Goal: Information Seeking & Learning: Learn about a topic

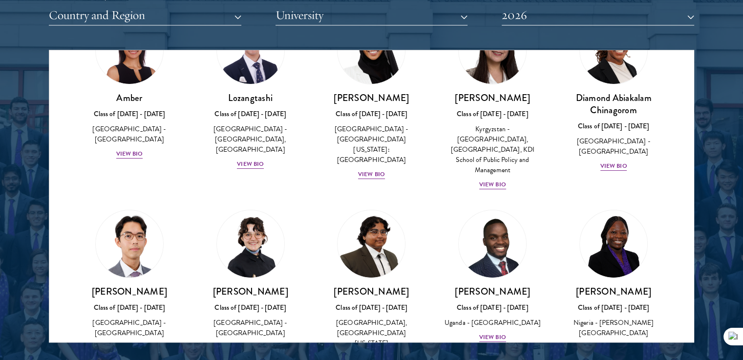
scroll to position [74, 0]
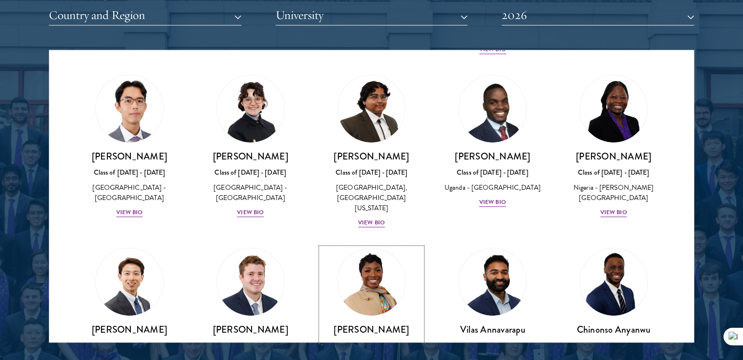
click at [383, 295] on img at bounding box center [370, 281] width 67 height 67
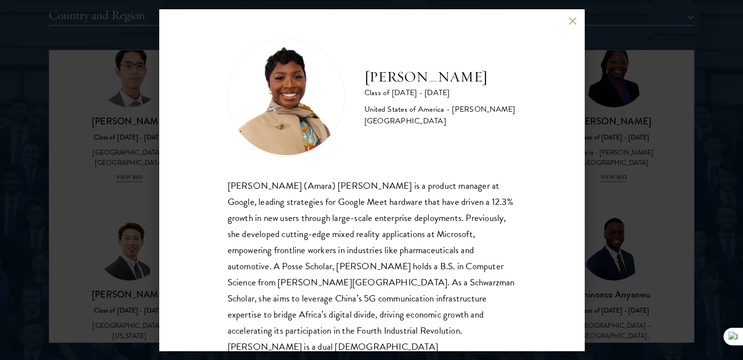
scroll to position [248, 0]
click at [572, 21] on button at bounding box center [572, 21] width 8 height 8
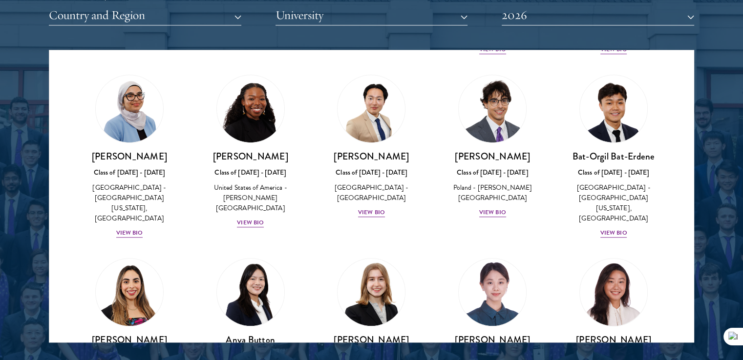
scroll to position [584, 0]
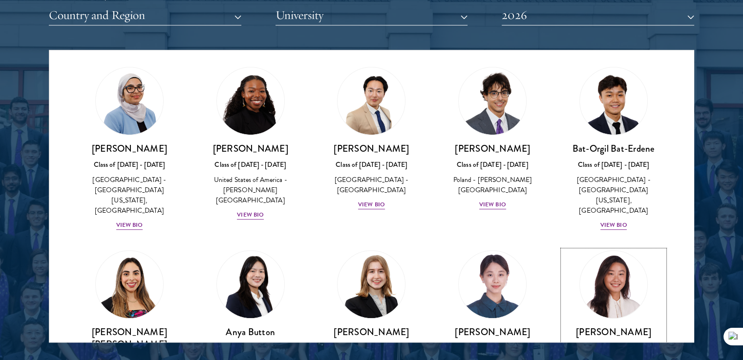
click at [573, 255] on link "[PERSON_NAME] Class of [DATE] - [DATE] [GEOGRAPHIC_DATA] - [PERSON_NAME][GEOGRA…" at bounding box center [613, 316] width 102 height 133
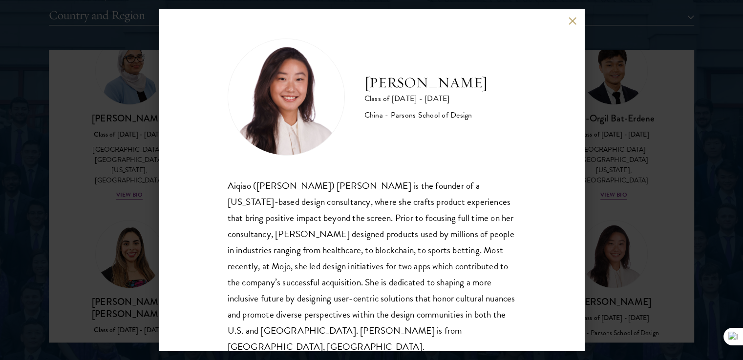
scroll to position [614, 0]
click at [570, 21] on button at bounding box center [572, 21] width 8 height 8
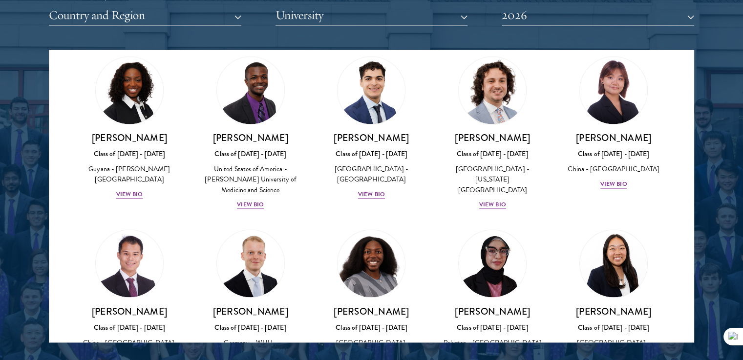
scroll to position [1722, 0]
click at [491, 352] on div "View Bio" at bounding box center [492, 356] width 27 height 9
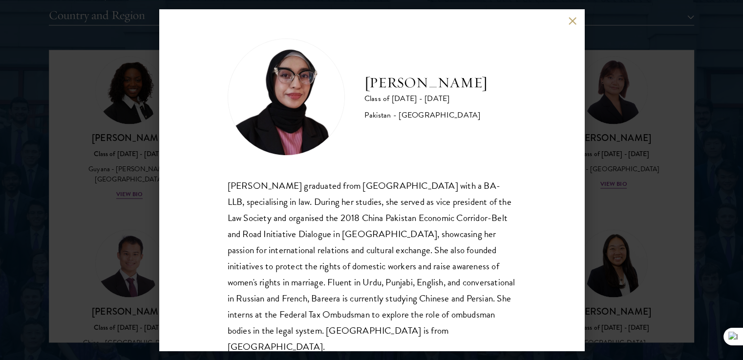
scroll to position [17, 0]
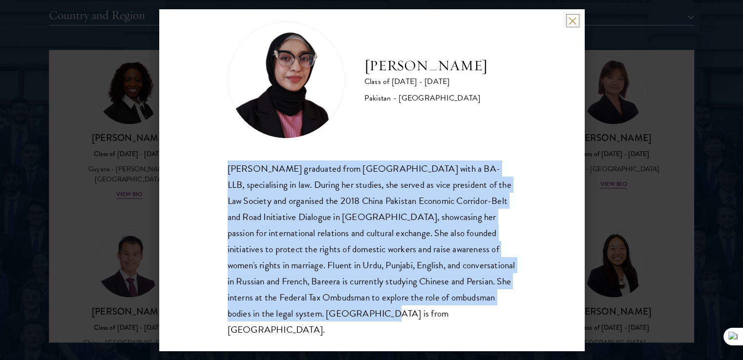
click at [572, 21] on button at bounding box center [572, 21] width 8 height 8
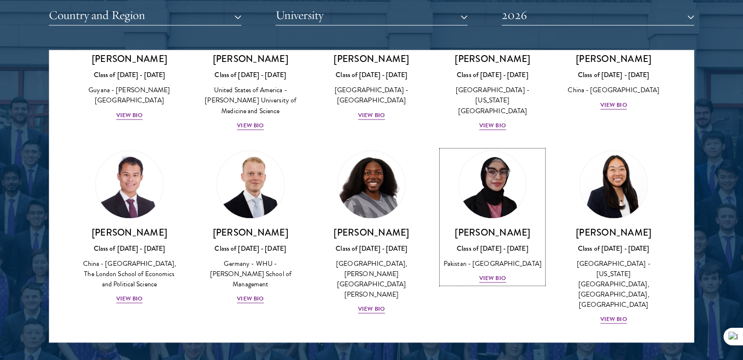
scroll to position [1806, 0]
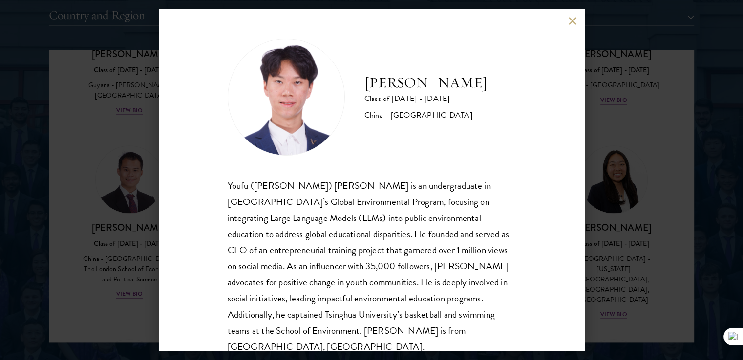
click at [500, 268] on div "Youfu ([PERSON_NAME]) [PERSON_NAME] is an undergraduate in [GEOGRAPHIC_DATA]’s …" at bounding box center [371, 267] width 288 height 178
click at [570, 21] on button at bounding box center [572, 21] width 8 height 8
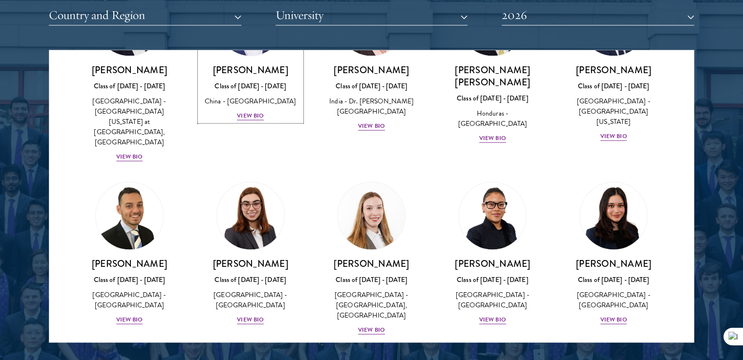
scroll to position [2158, 0]
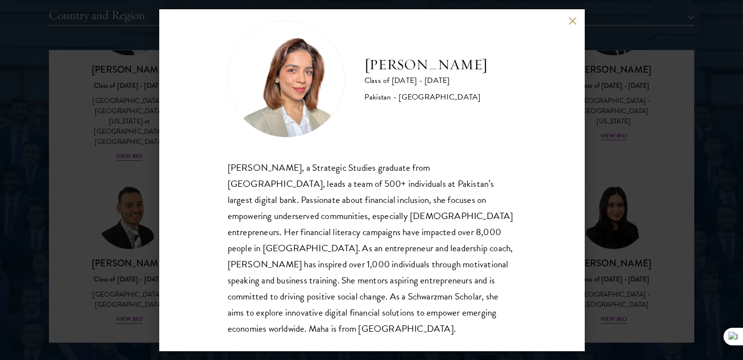
scroll to position [33, 0]
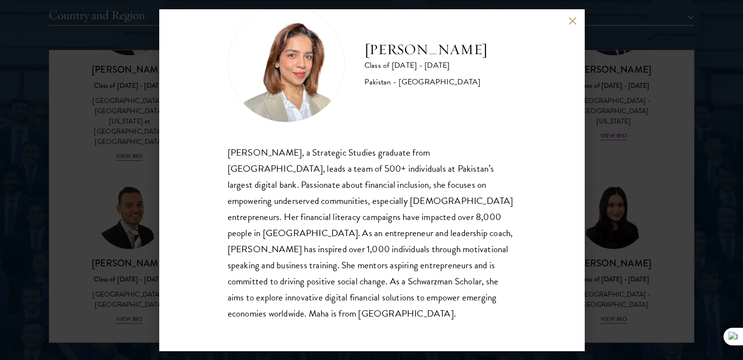
click at [572, 21] on button at bounding box center [572, 21] width 8 height 8
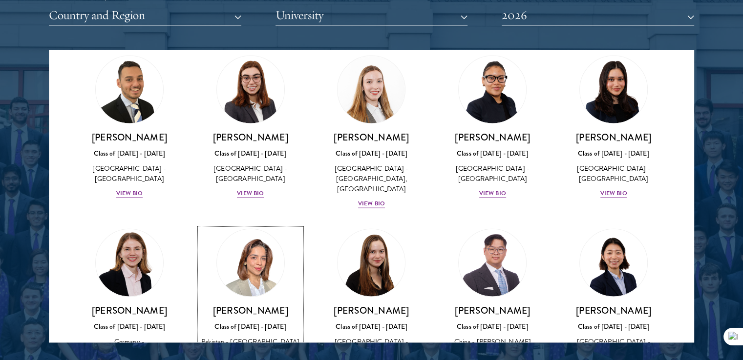
scroll to position [2283, 0]
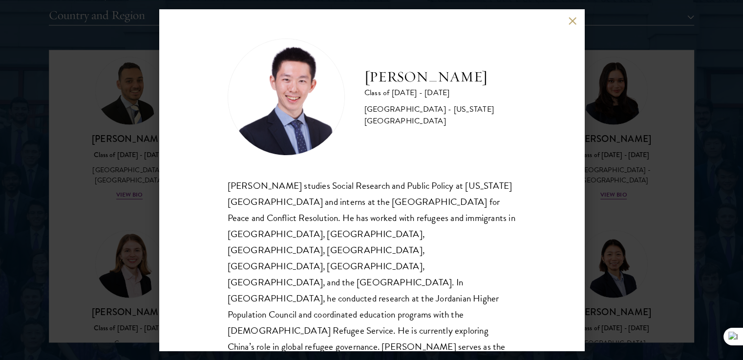
click at [570, 17] on button at bounding box center [572, 21] width 8 height 8
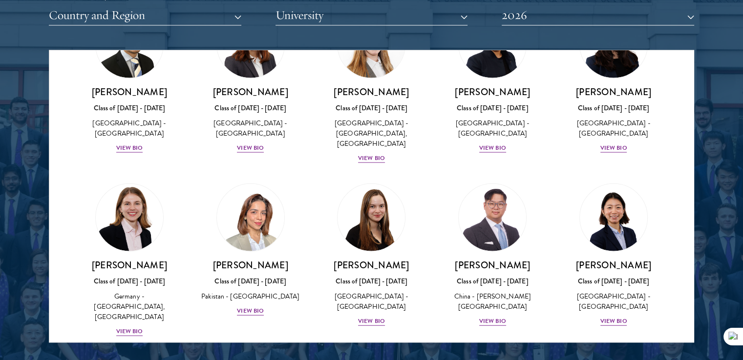
scroll to position [2376, 0]
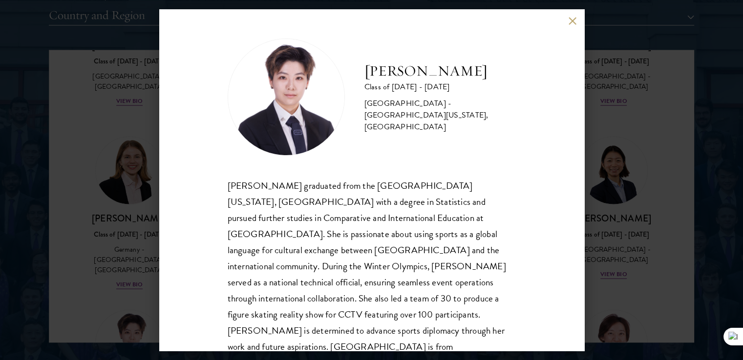
scroll to position [17, 0]
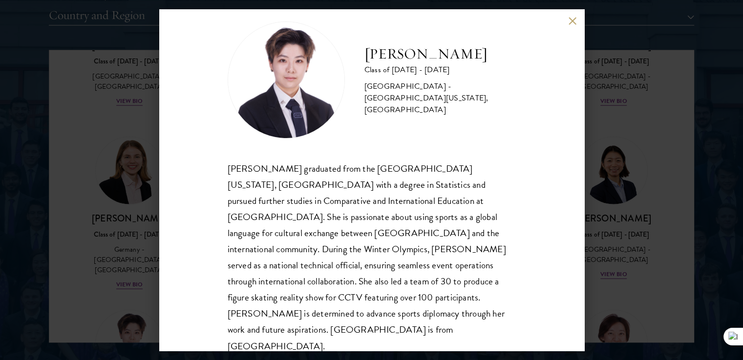
click at [572, 21] on button at bounding box center [572, 21] width 8 height 8
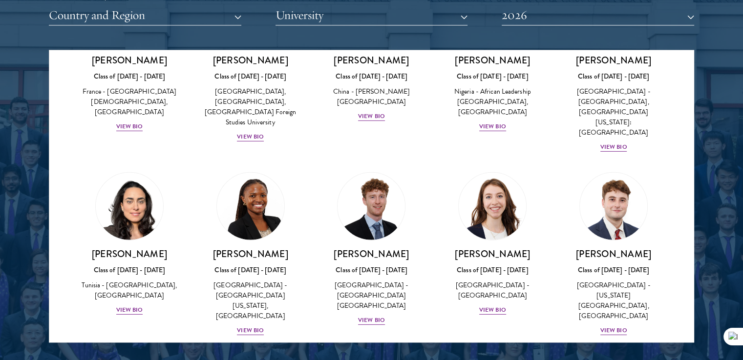
scroll to position [3052, 0]
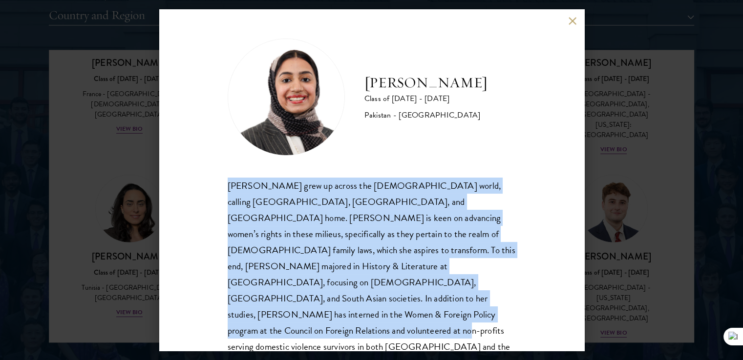
click at [559, 23] on div "[PERSON_NAME] Class of [DATE] - [DATE] [GEOGRAPHIC_DATA] - [GEOGRAPHIC_DATA] [P…" at bounding box center [371, 180] width 425 height 342
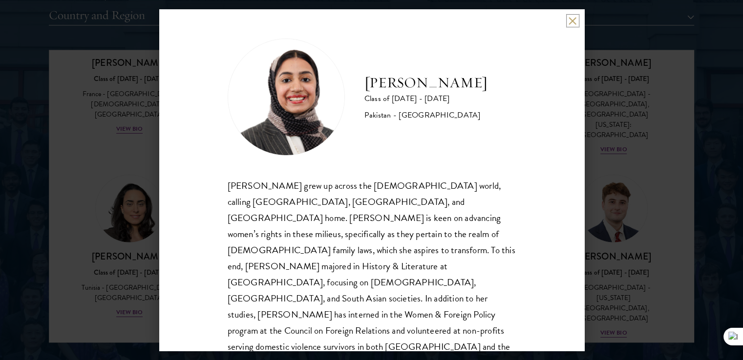
click at [572, 20] on button at bounding box center [572, 21] width 8 height 8
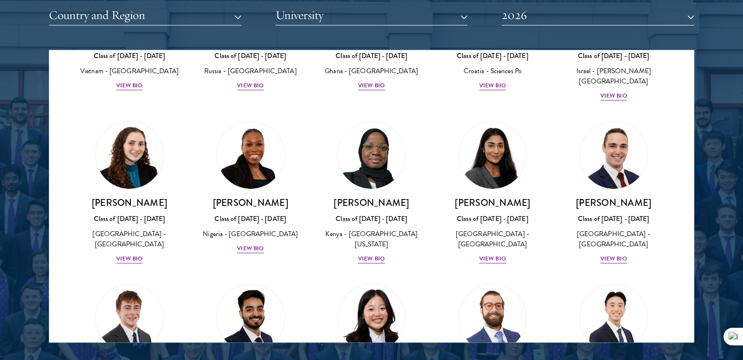
scroll to position [3831, 0]
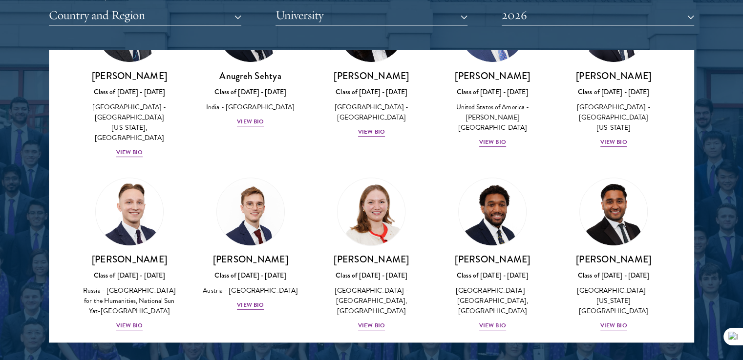
scroll to position [4121, 0]
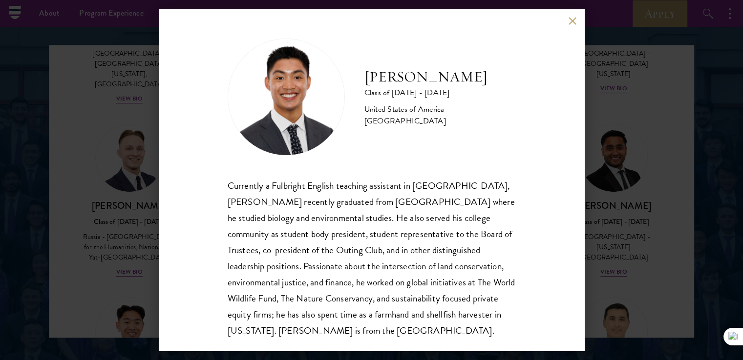
scroll to position [1240, 0]
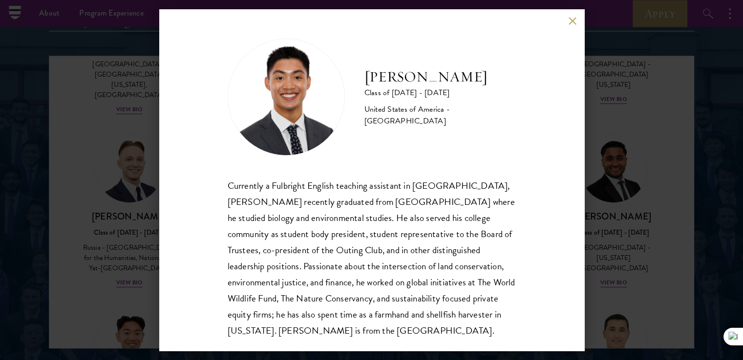
click at [572, 21] on button at bounding box center [572, 21] width 8 height 8
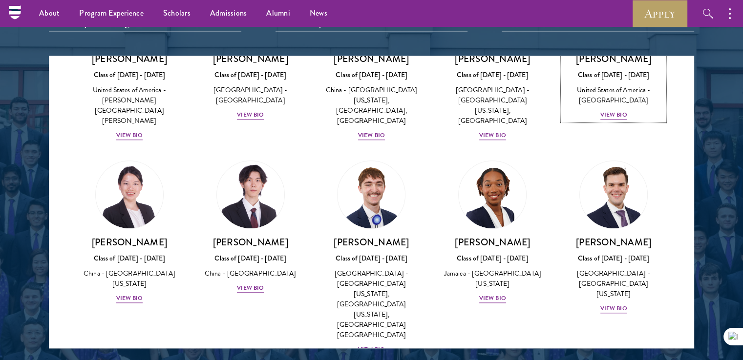
scroll to position [4686, 0]
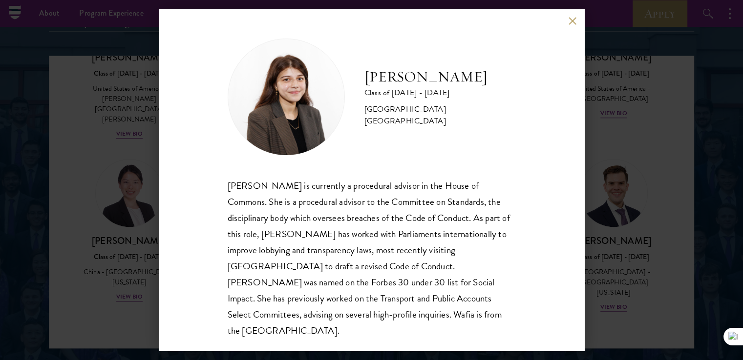
scroll to position [1, 0]
click at [571, 23] on button at bounding box center [572, 21] width 8 height 8
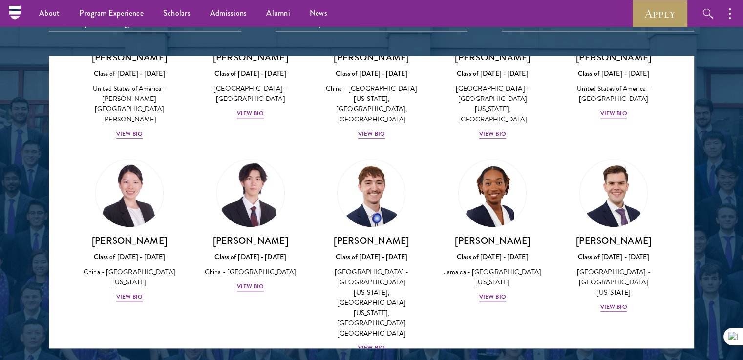
scroll to position [4705, 0]
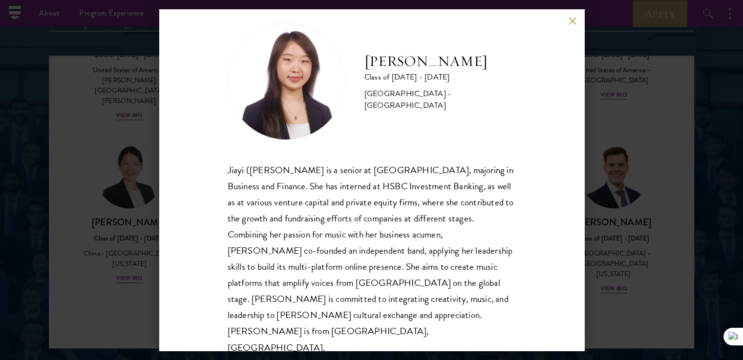
scroll to position [16, 0]
click at [572, 21] on button at bounding box center [572, 21] width 8 height 8
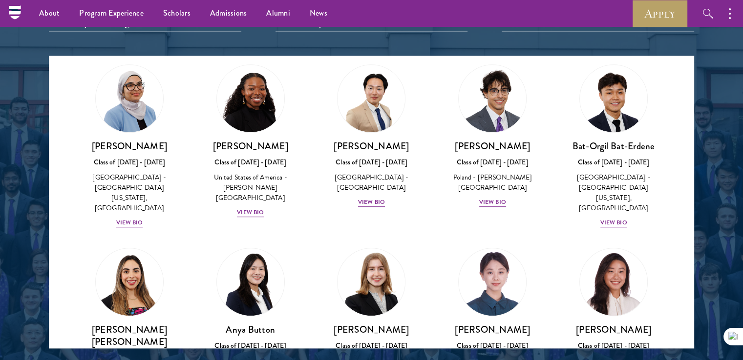
scroll to position [597, 0]
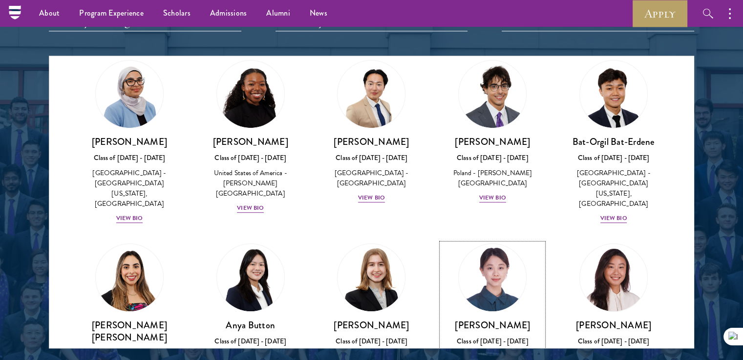
click at [494, 244] on div at bounding box center [492, 278] width 68 height 68
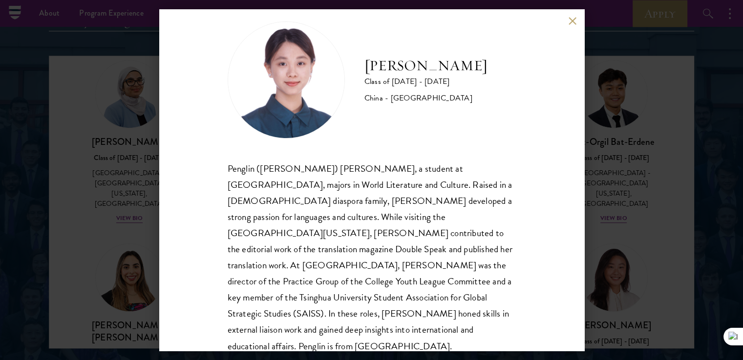
scroll to position [15, 0]
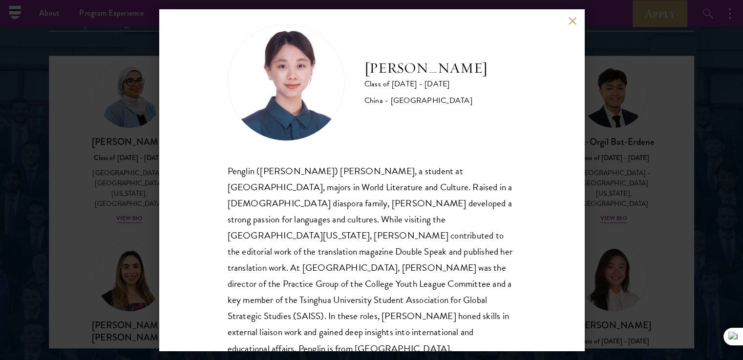
click at [306, 87] on img at bounding box center [285, 82] width 117 height 117
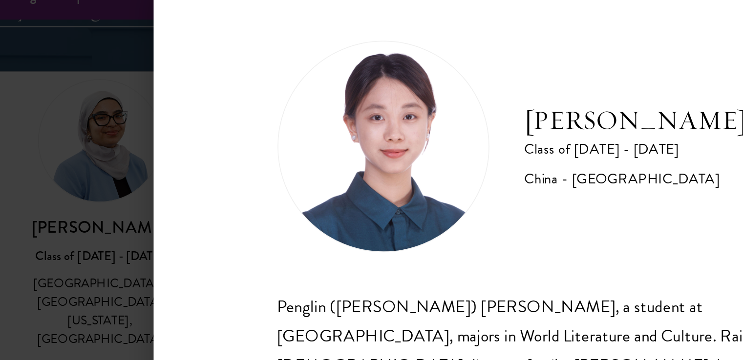
scroll to position [1240, 0]
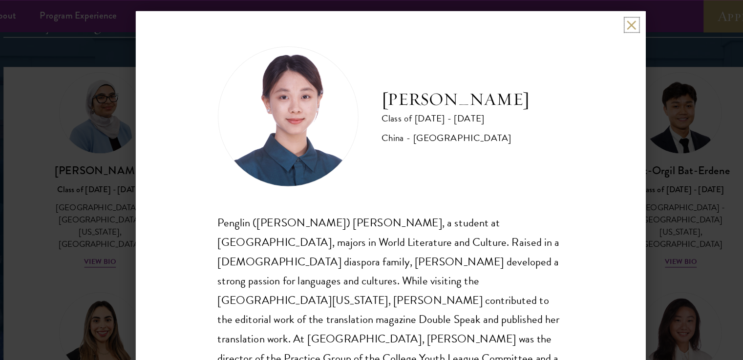
click at [576, 24] on button at bounding box center [572, 21] width 8 height 8
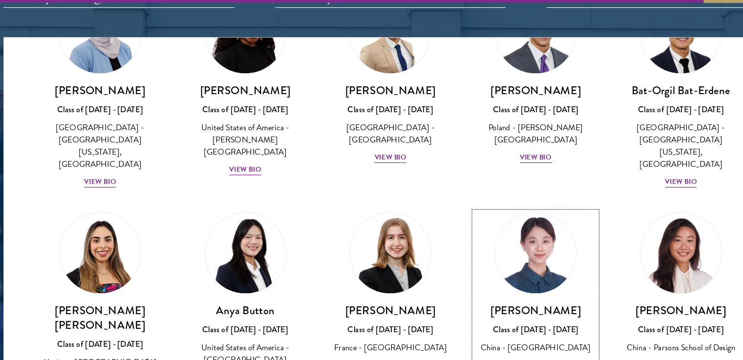
scroll to position [640, 0]
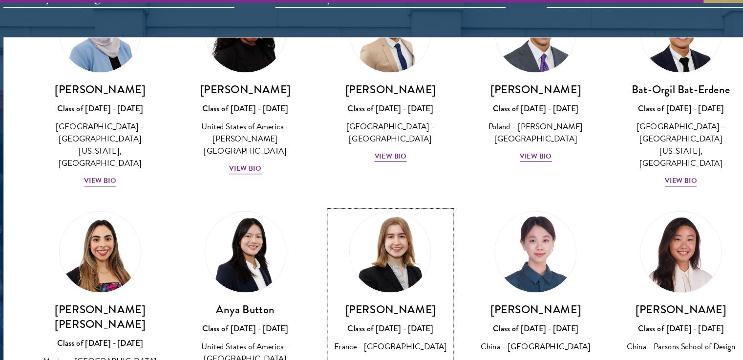
click at [375, 201] on img at bounding box center [370, 234] width 67 height 67
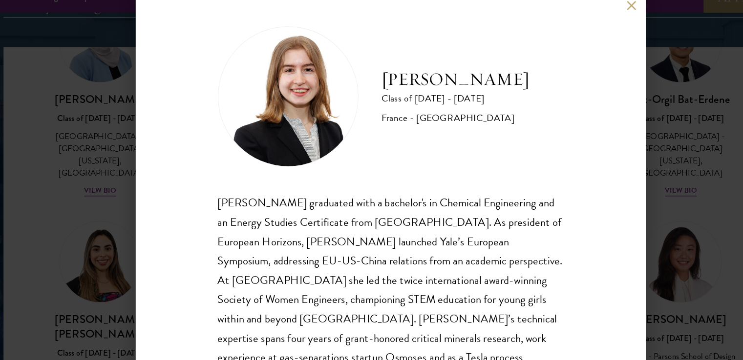
click at [572, 21] on button at bounding box center [572, 21] width 8 height 8
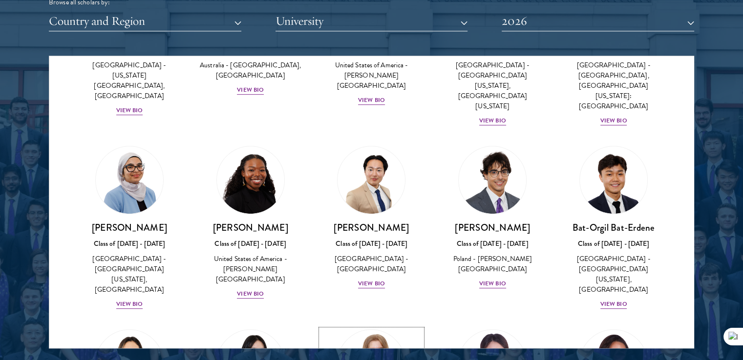
scroll to position [1246, 0]
